Goal: Check status: Check status

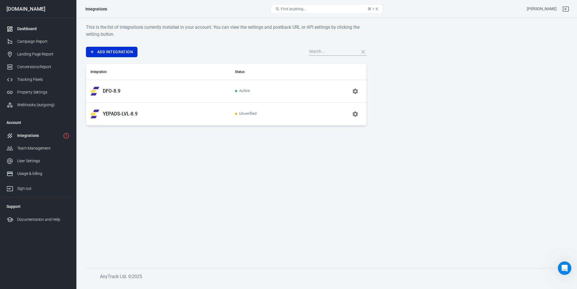
scroll to position [1, 0]
click at [30, 30] on div "Dashboard" at bounding box center [43, 29] width 52 height 6
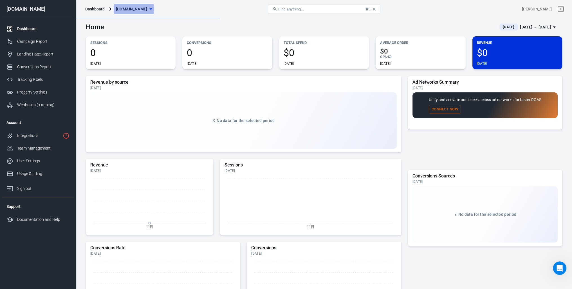
click at [154, 9] on icon "button" at bounding box center [151, 9] width 7 height 7
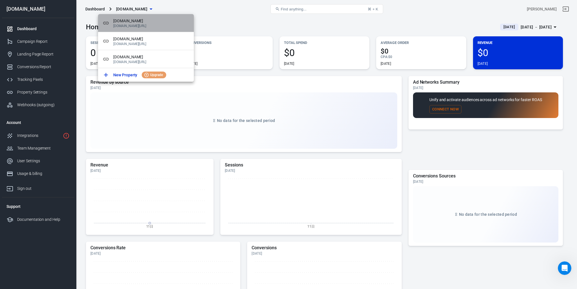
click at [147, 24] on p "[DOMAIN_NAME][URL]" at bounding box center [151, 26] width 76 height 4
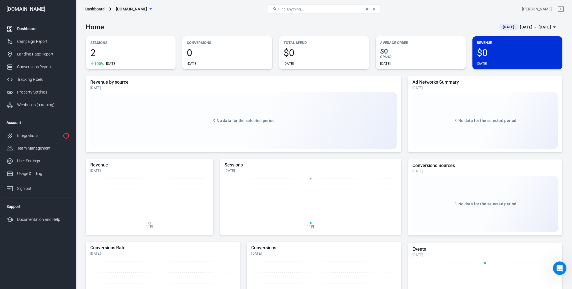
scroll to position [96, 0]
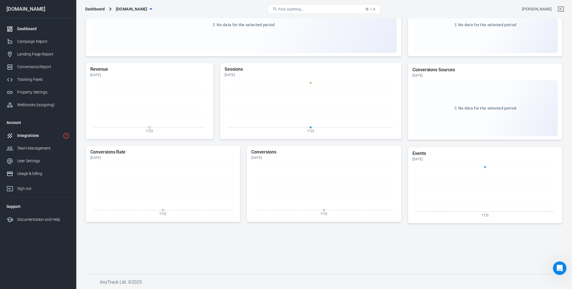
click at [28, 138] on div "Integrations" at bounding box center [38, 136] width 43 height 6
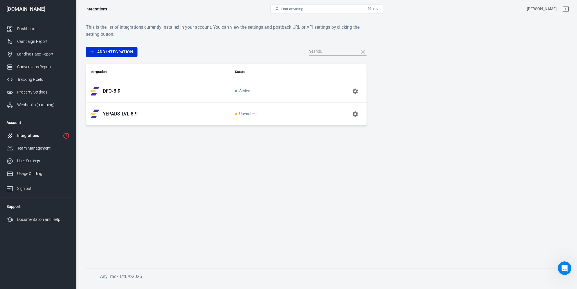
click at [145, 94] on div "DFO-8.9" at bounding box center [157, 91] width 135 height 9
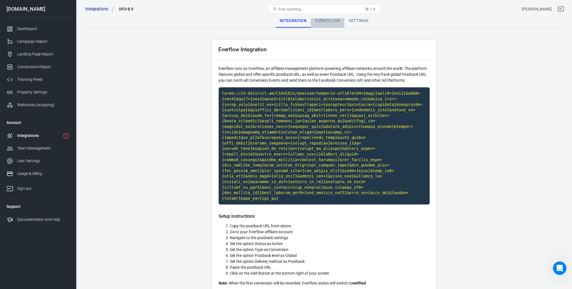
click at [327, 22] on div "Events Log" at bounding box center [328, 21] width 34 height 14
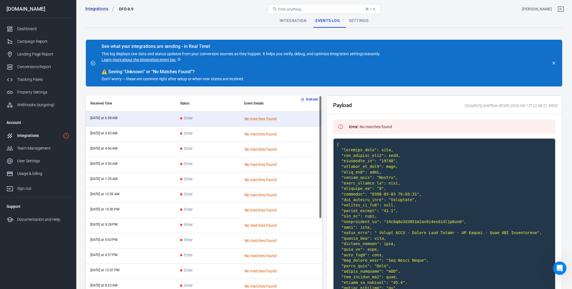
click at [222, 164] on td "Error" at bounding box center [208, 164] width 64 height 15
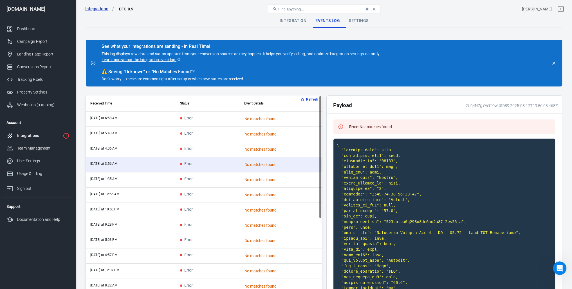
click at [221, 120] on td "Error" at bounding box center [208, 118] width 64 height 15
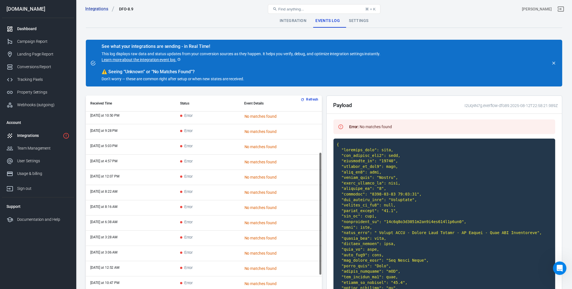
click at [25, 27] on div "Dashboard" at bounding box center [43, 29] width 52 height 6
